Goal: Information Seeking & Learning: Check status

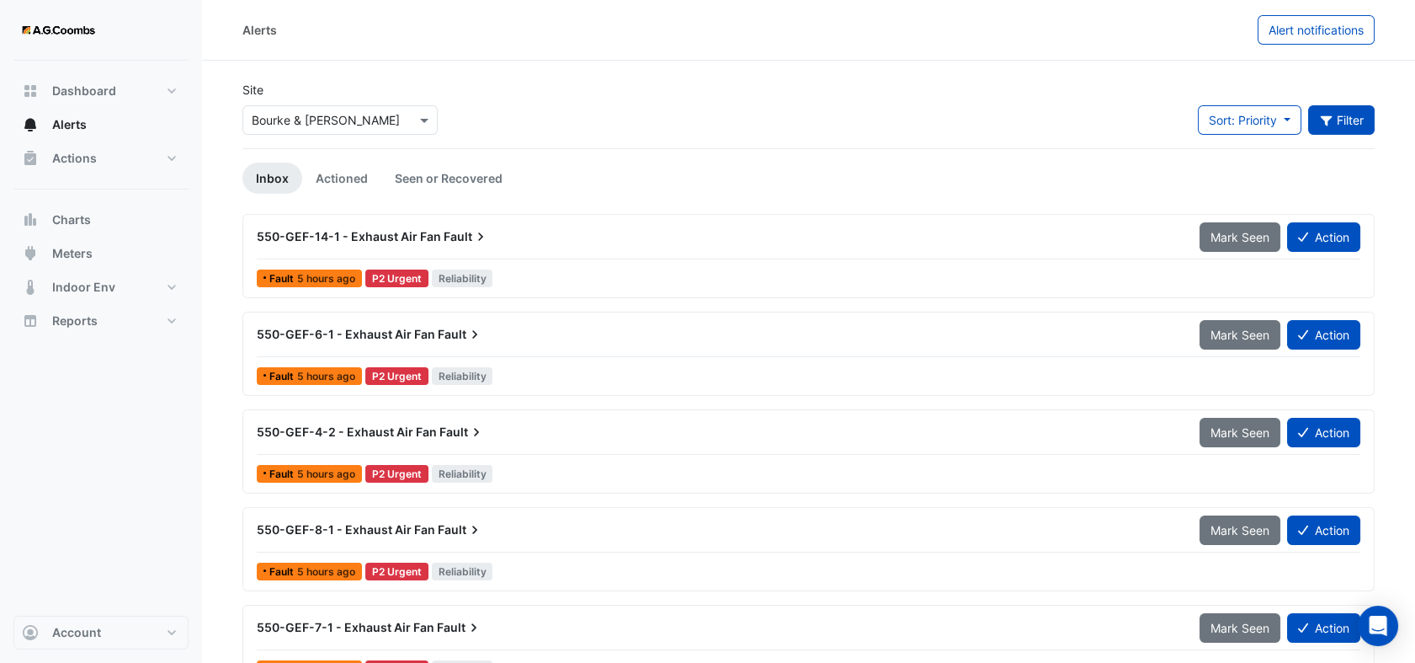
click at [1344, 122] on button "Filter" at bounding box center [1341, 119] width 67 height 29
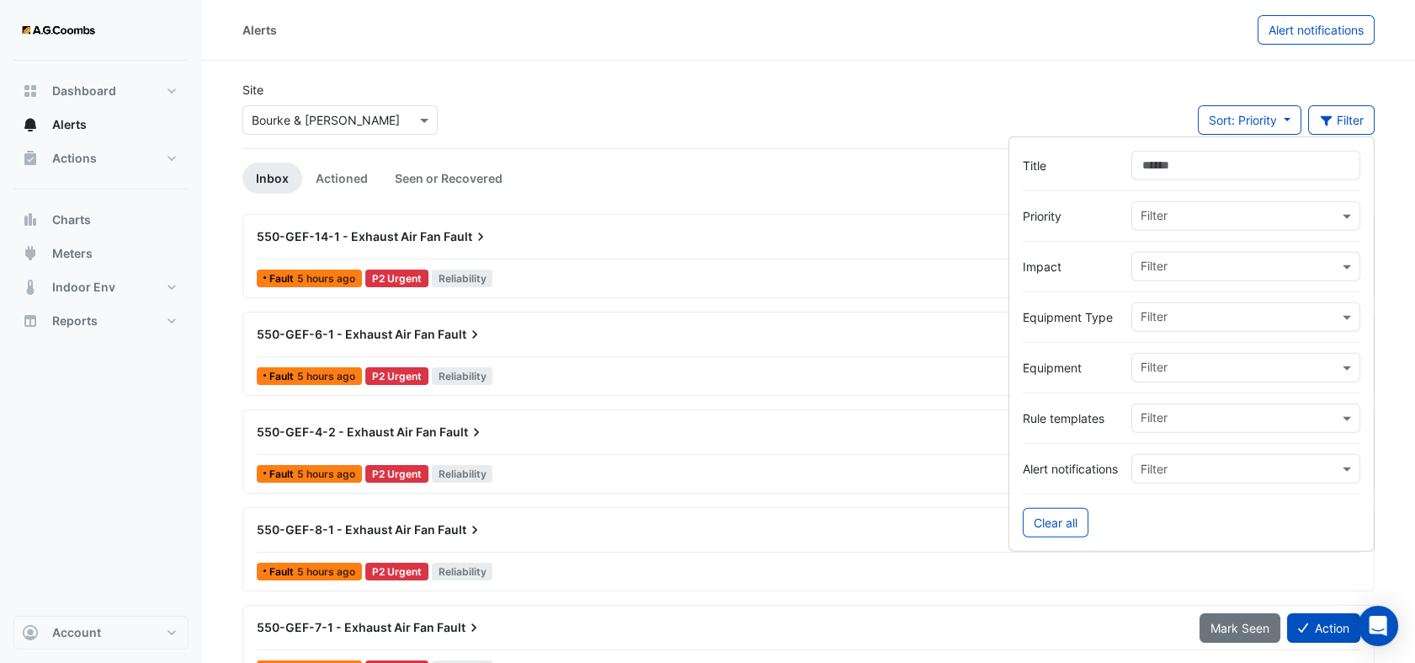
click at [1218, 317] on input "text" at bounding box center [1240, 319] width 198 height 18
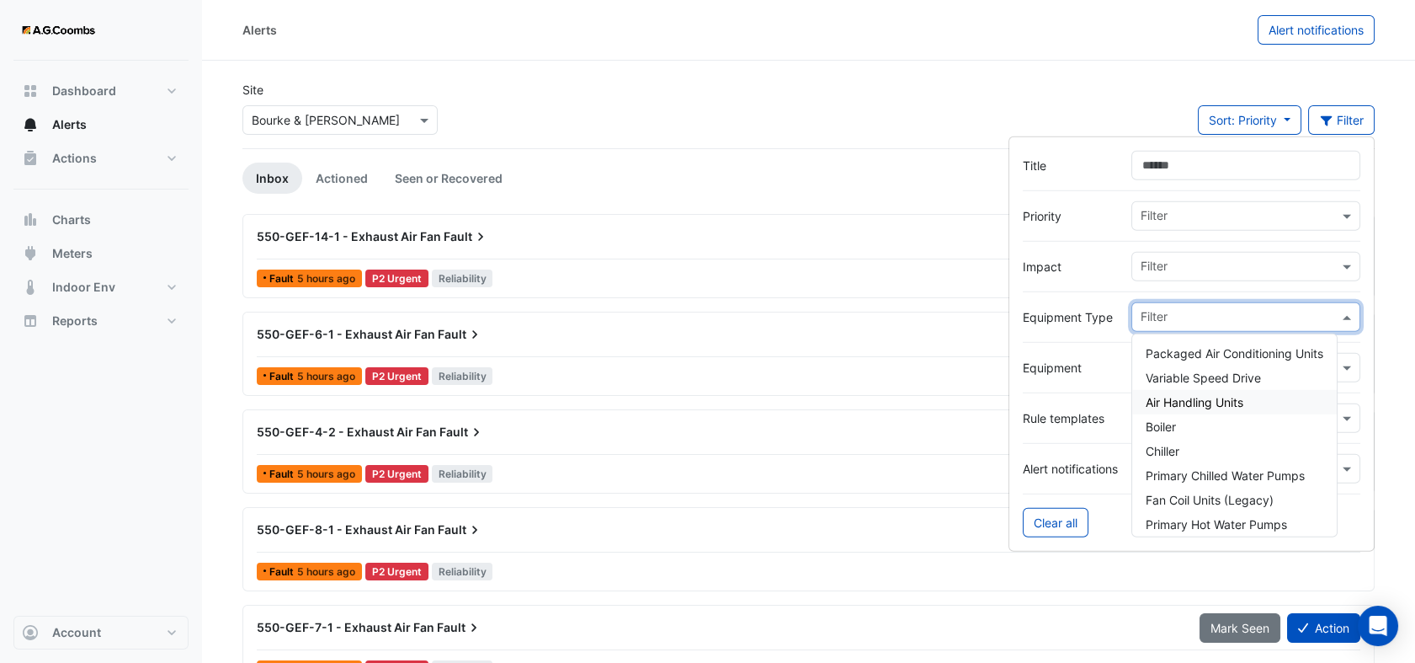
click at [1175, 404] on span "Air Handling Units" at bounding box center [1195, 402] width 98 height 14
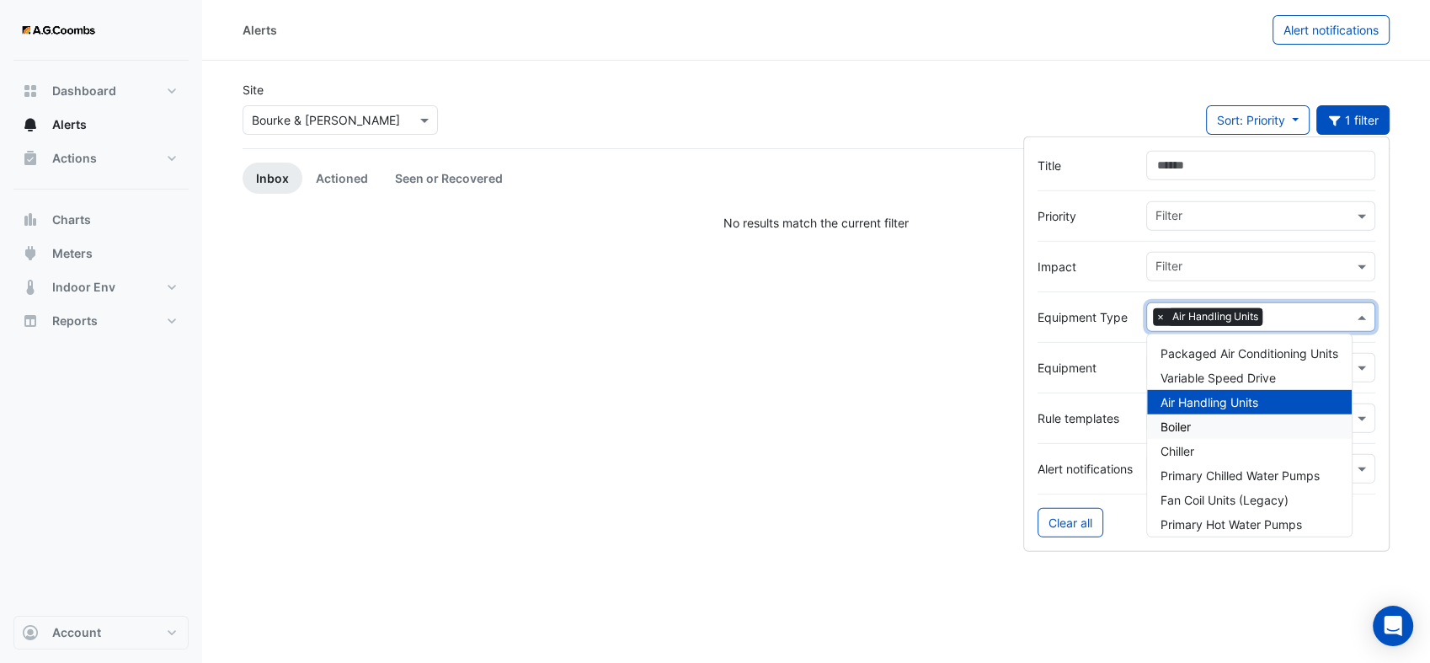
click at [1172, 429] on span "Boiler" at bounding box center [1175, 426] width 30 height 14
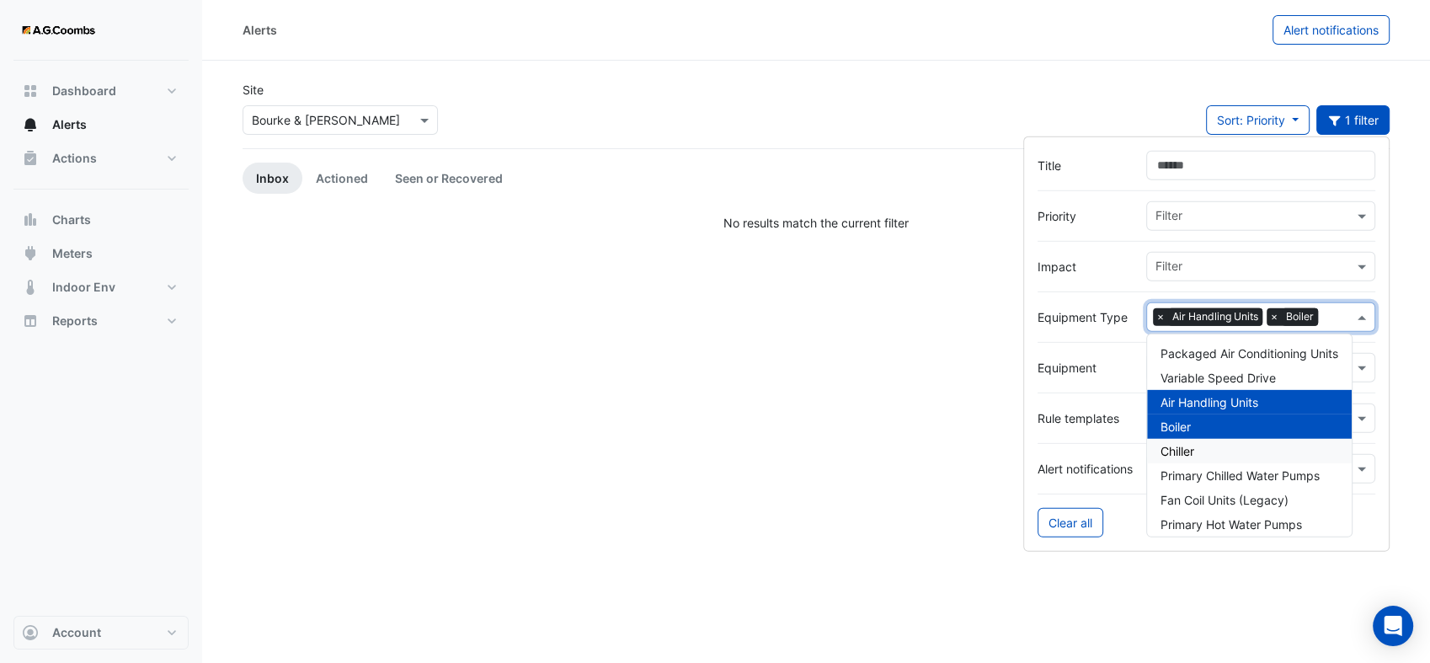
click at [1172, 445] on span "Chiller" at bounding box center [1177, 451] width 34 height 14
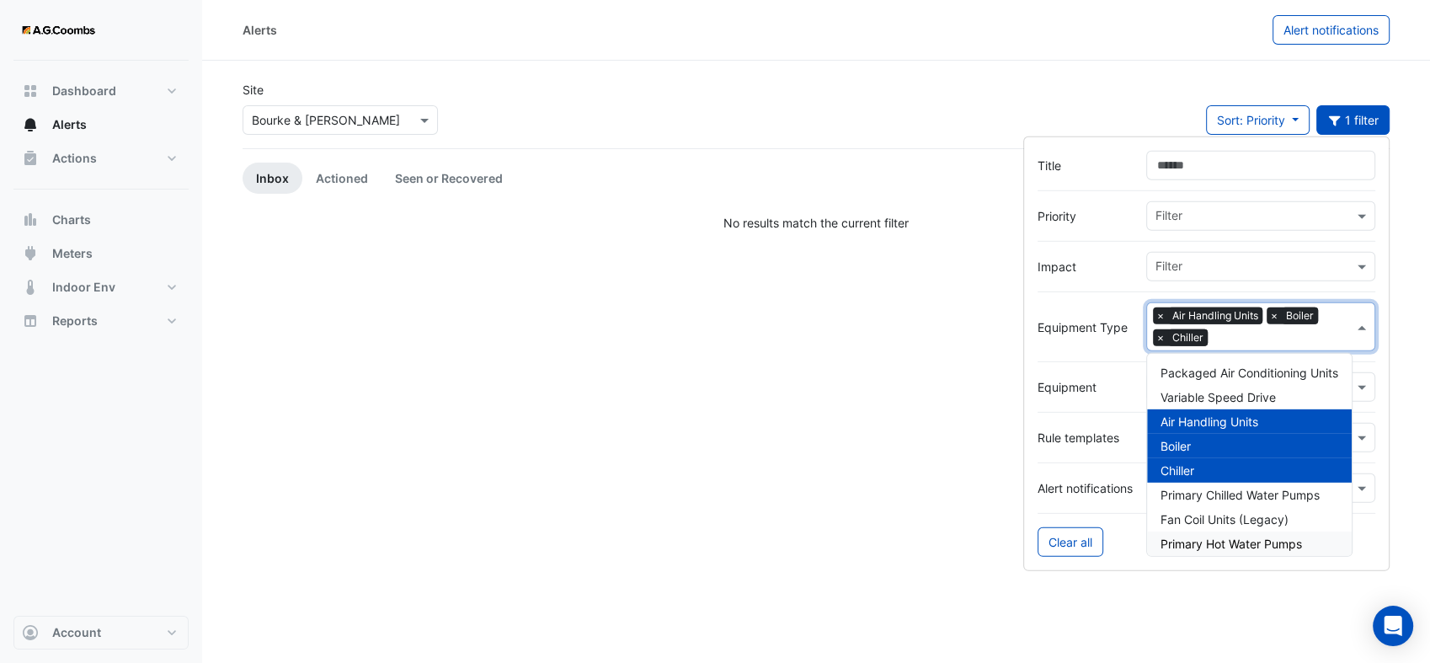
click at [1233, 546] on span "Primary Hot Water Pumps" at bounding box center [1230, 543] width 141 height 14
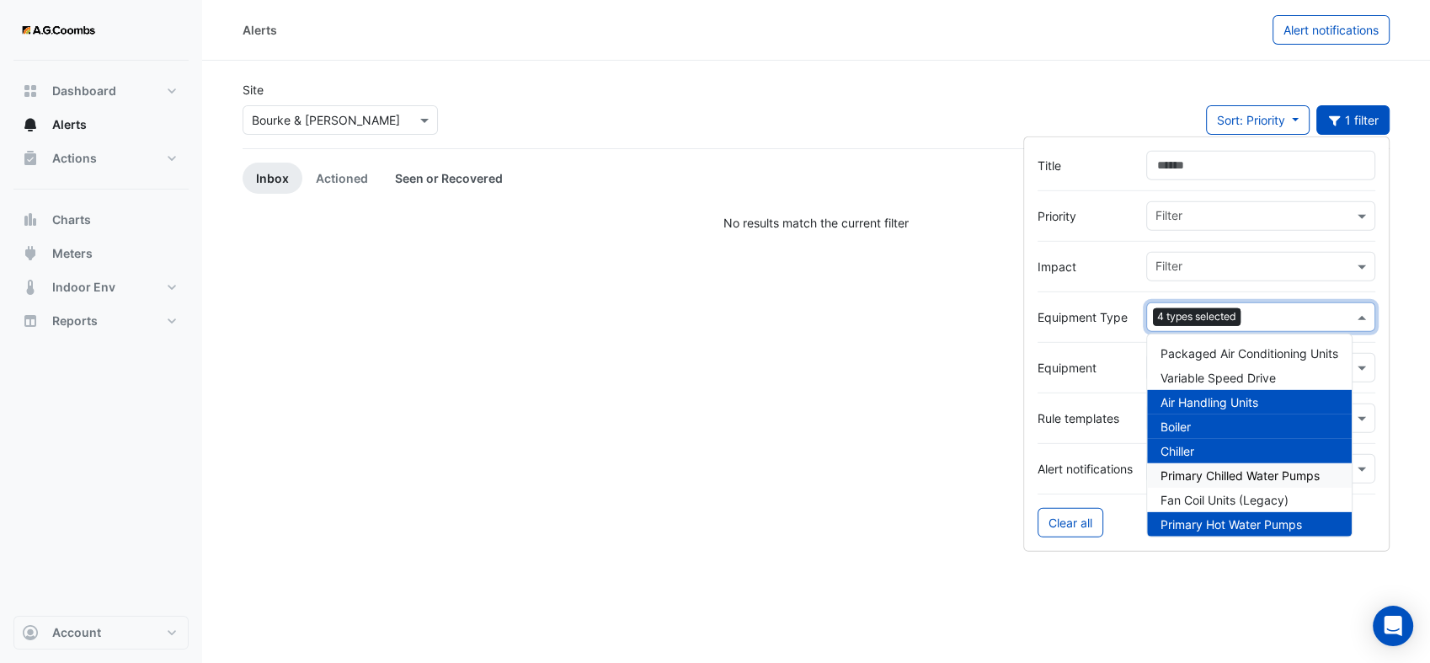
click at [454, 168] on link "Seen or Recovered" at bounding box center [448, 177] width 135 height 31
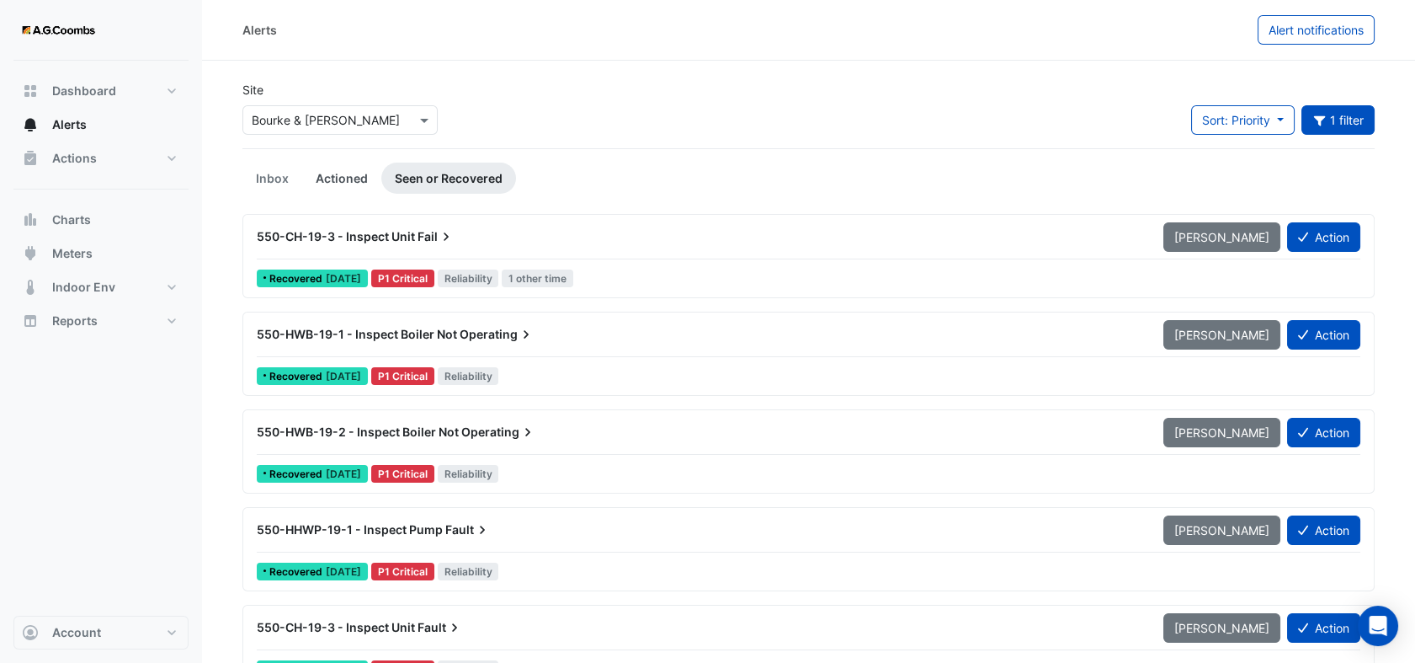
click at [356, 176] on link "Actioned" at bounding box center [341, 177] width 79 height 31
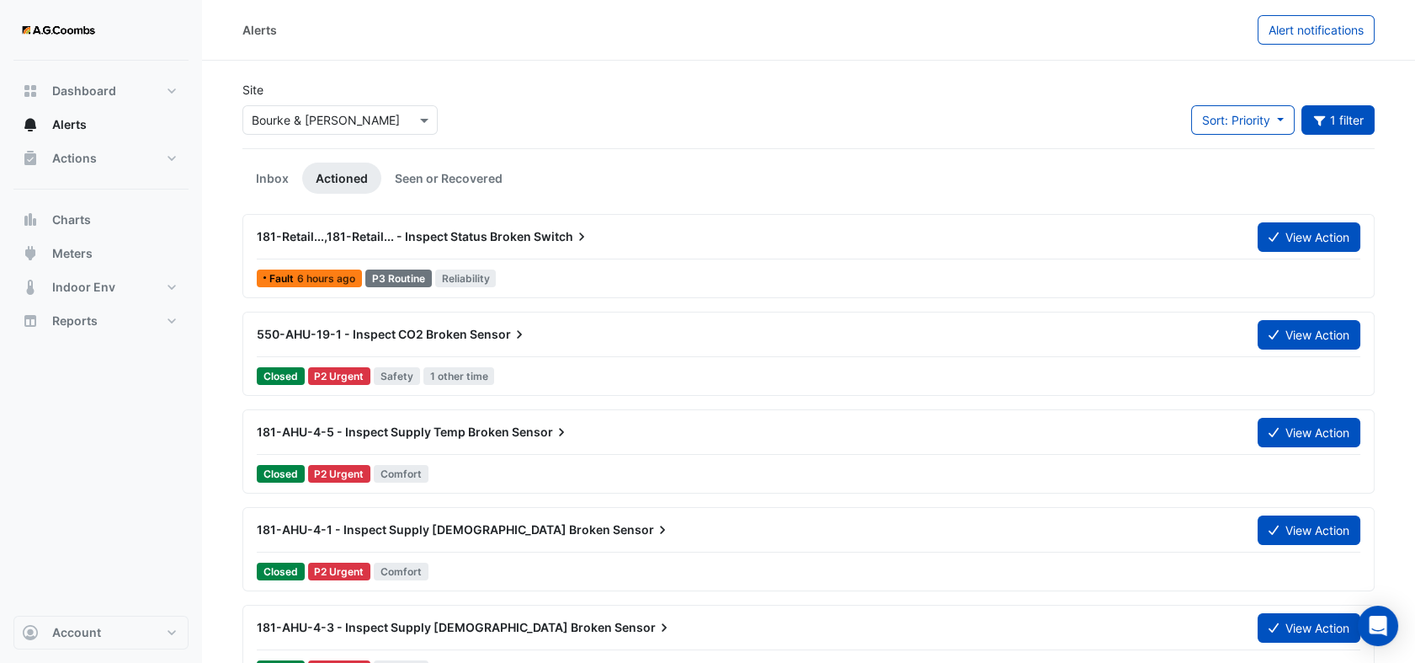
click at [404, 240] on span "181-Retail...,181-Retail... - Inspect Status Broken" at bounding box center [394, 236] width 274 height 14
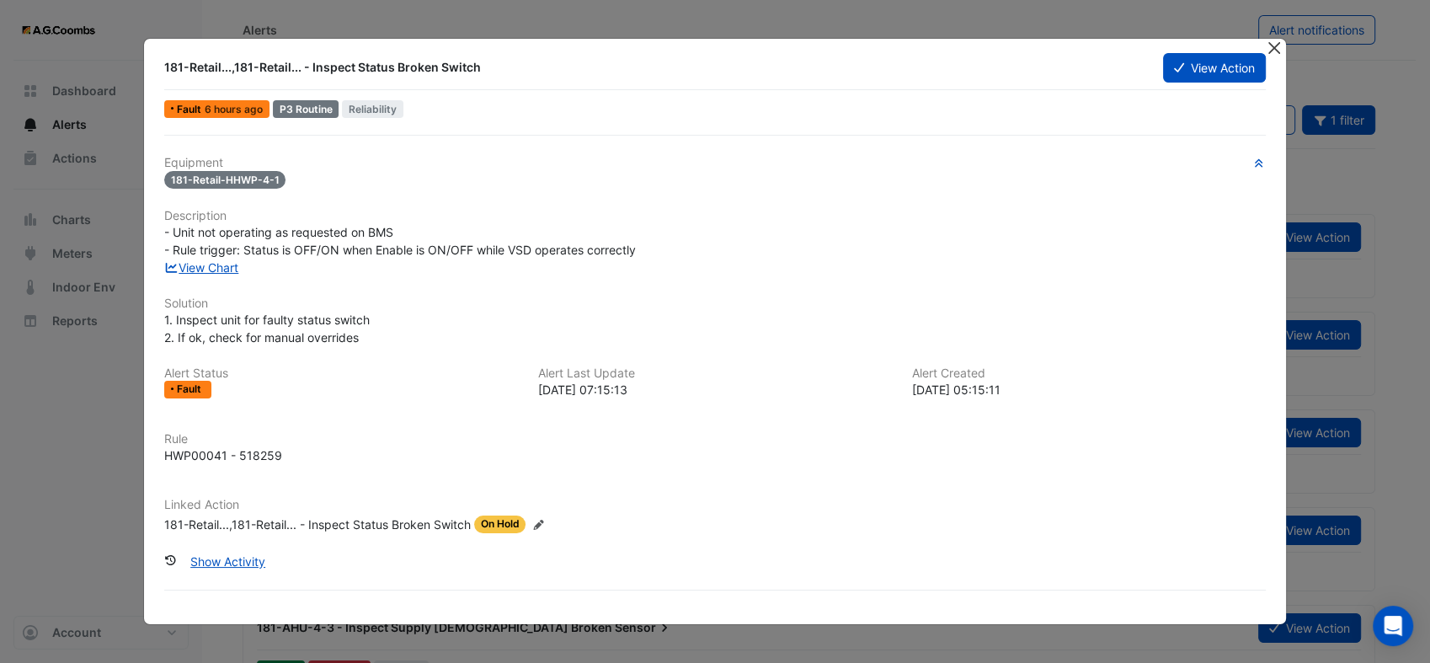
click at [1267, 47] on button "Close" at bounding box center [1274, 48] width 18 height 18
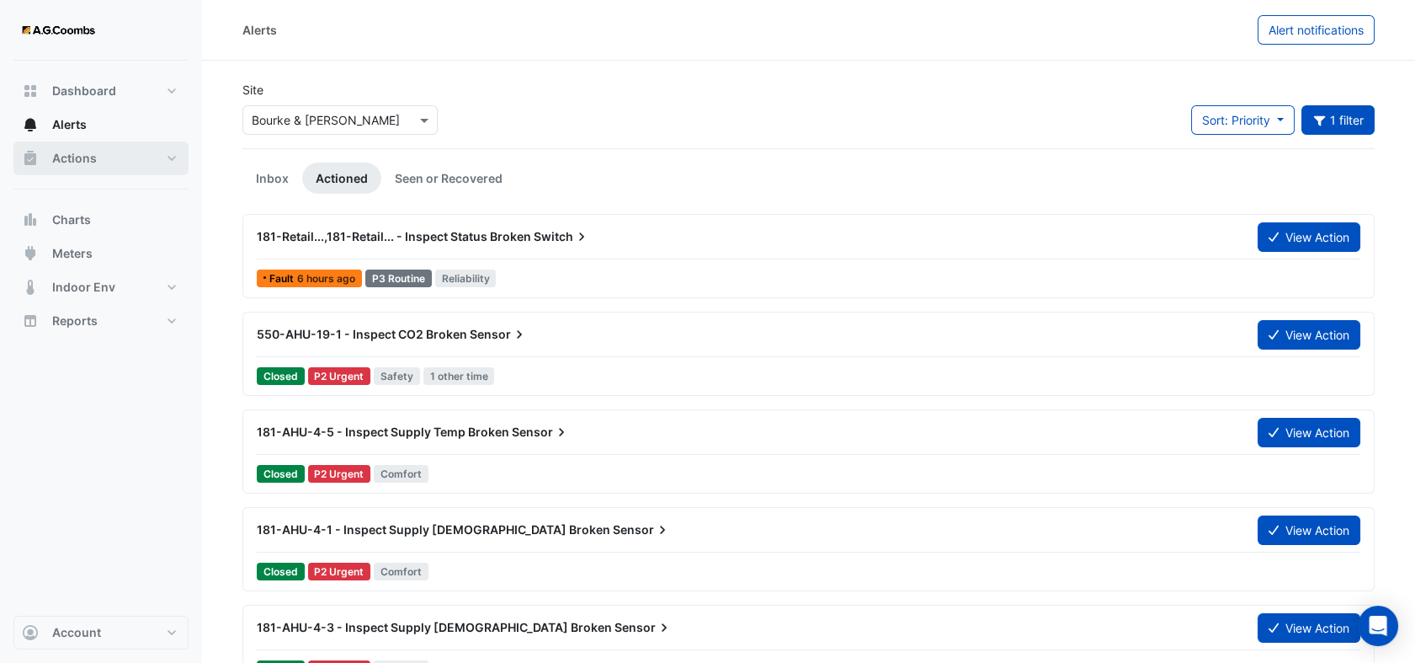
click at [53, 161] on span "Actions" at bounding box center [74, 158] width 45 height 17
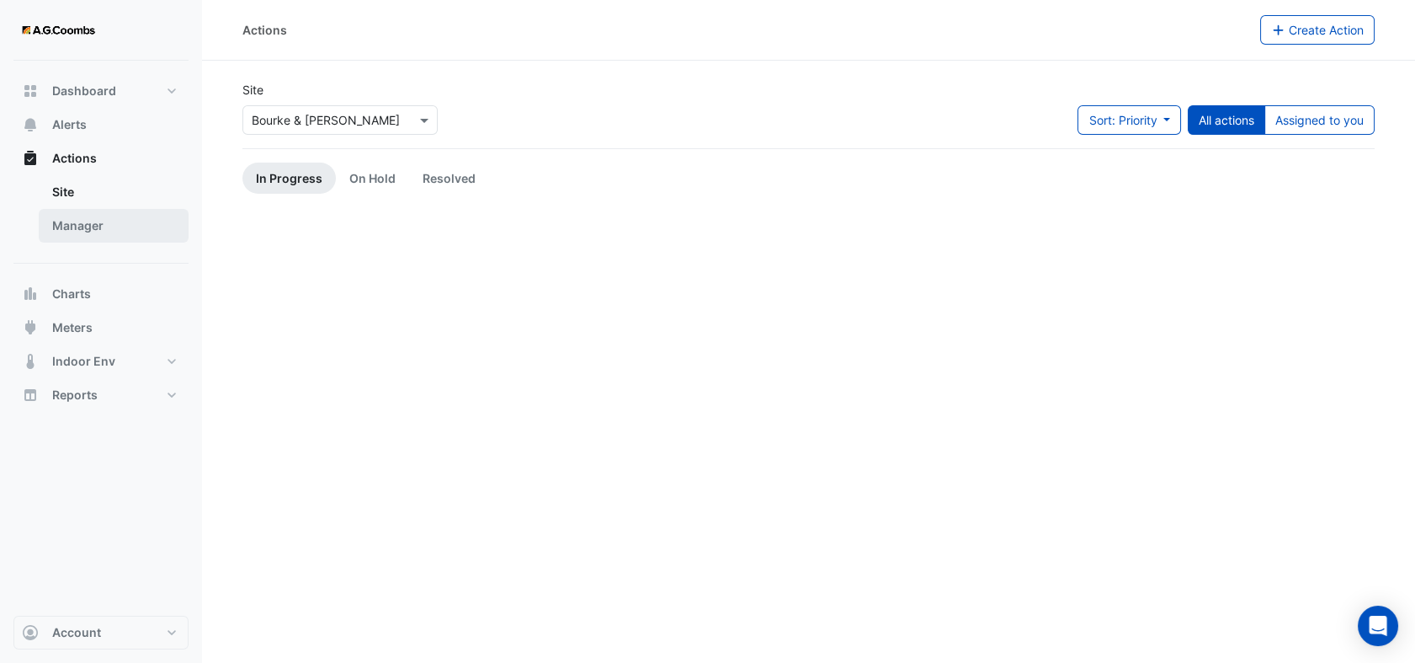
click at [81, 218] on link "Manager" at bounding box center [114, 226] width 150 height 34
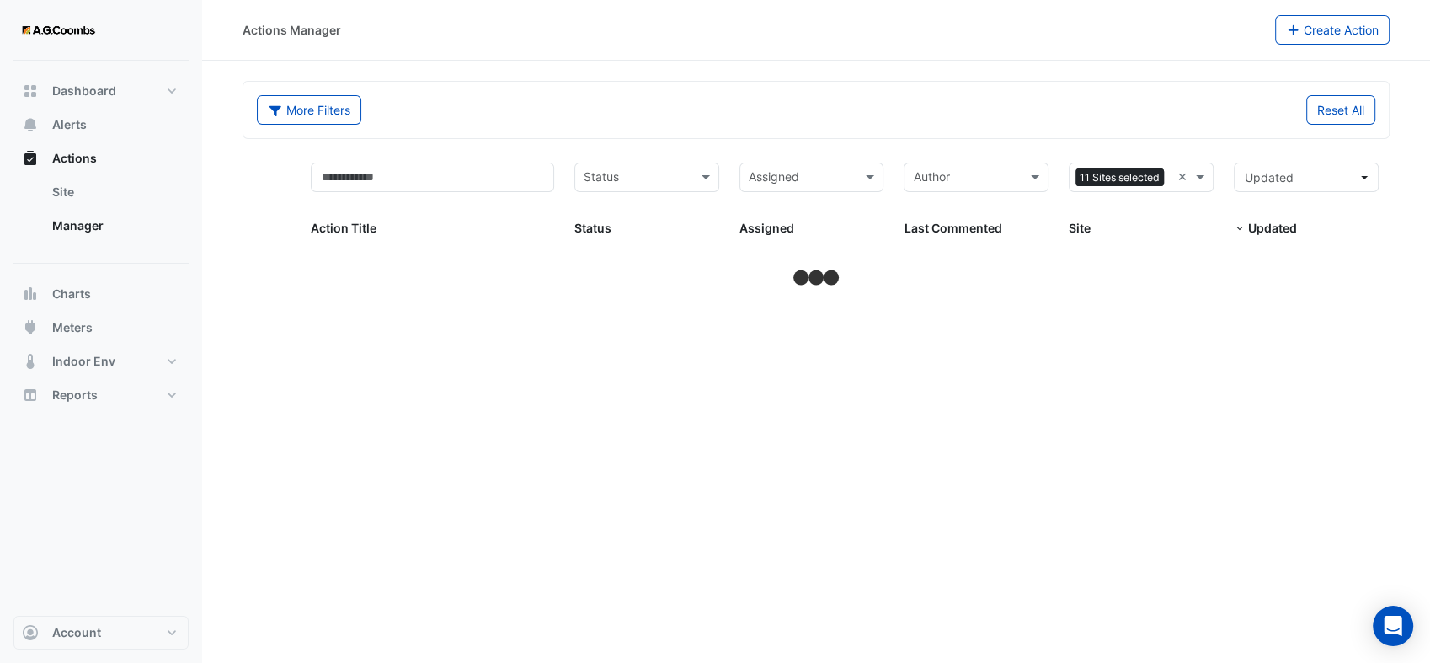
select select "**"
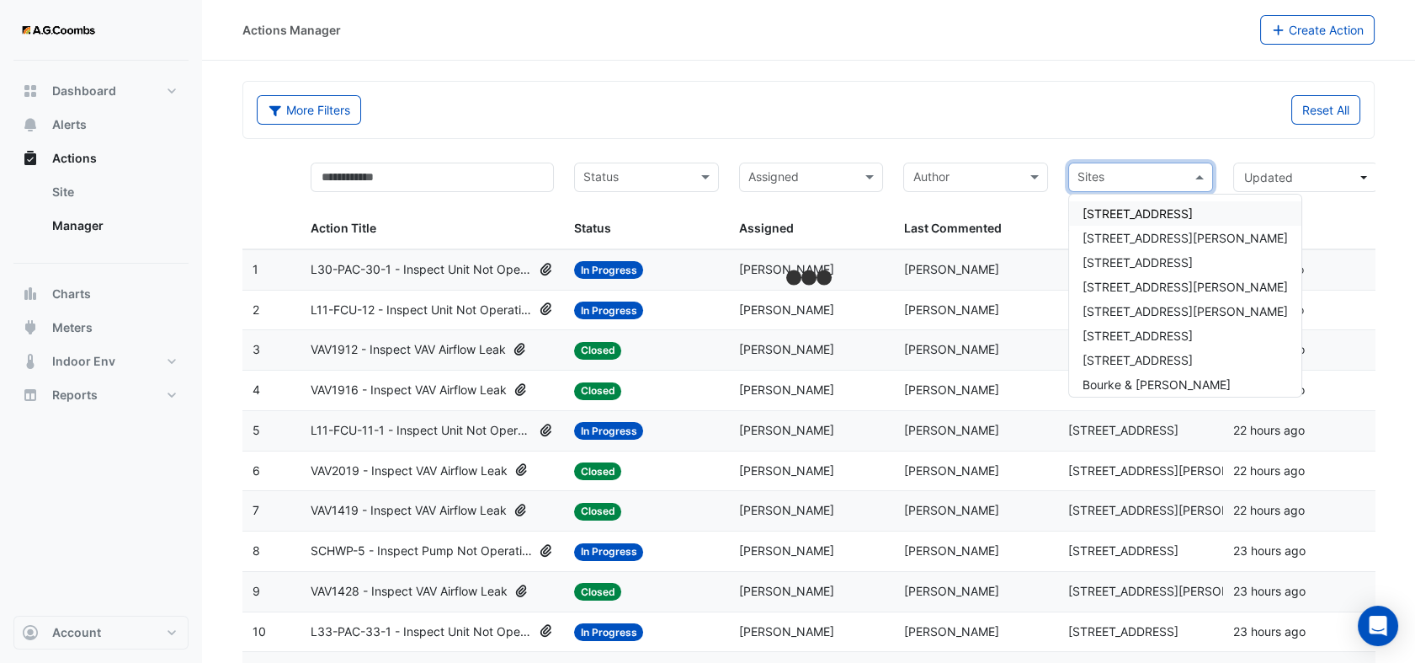
click at [1192, 176] on span at bounding box center [1201, 177] width 21 height 19
click at [1140, 379] on span "Bourke & [PERSON_NAME]" at bounding box center [1157, 384] width 148 height 14
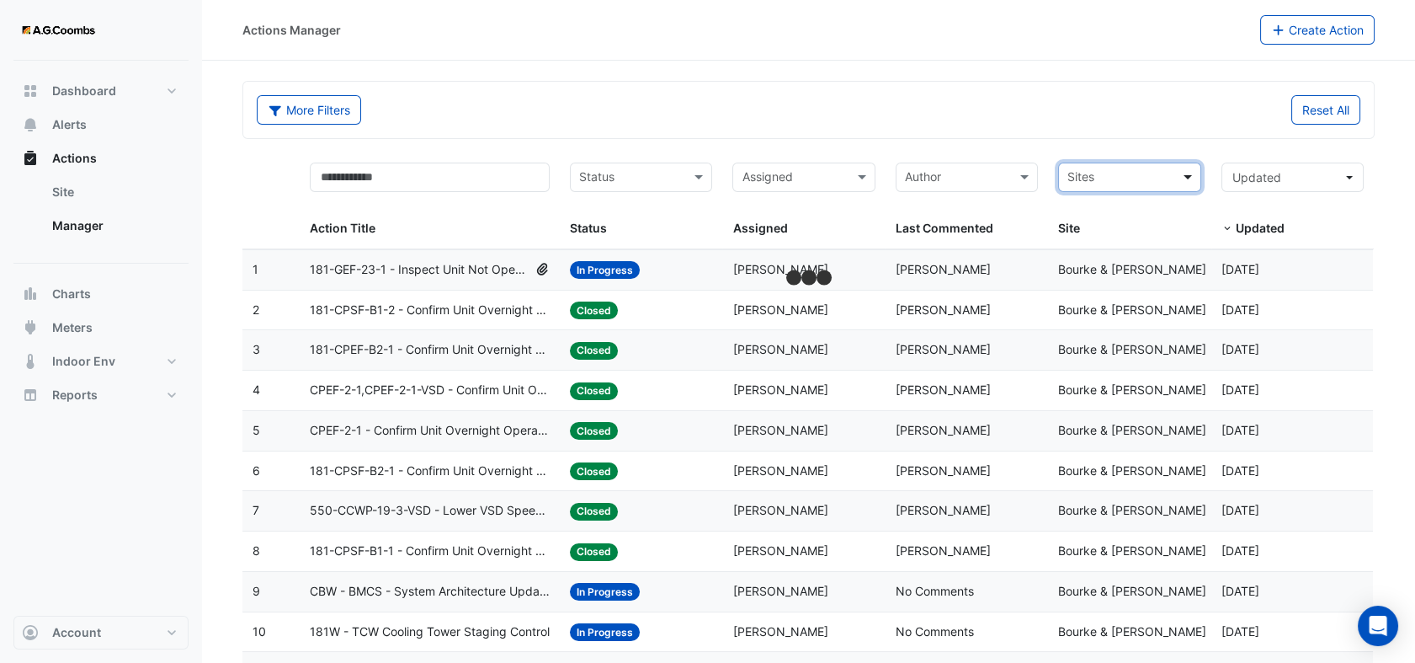
click at [1188, 178] on span at bounding box center [1190, 177] width 21 height 19
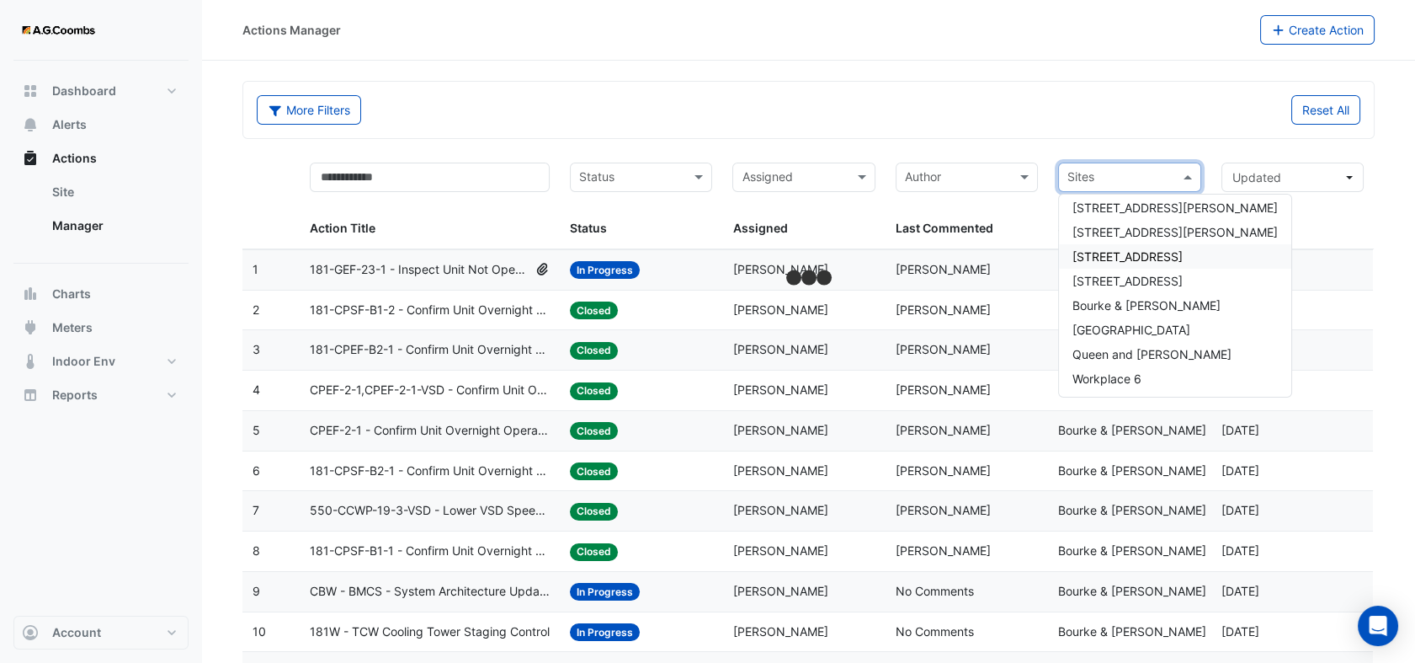
scroll to position [80, 0]
click at [1121, 329] on span "[GEOGRAPHIC_DATA]" at bounding box center [1132, 329] width 118 height 14
